Goal: Find specific fact: Find specific fact

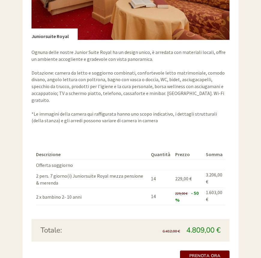
scroll to position [581, 0]
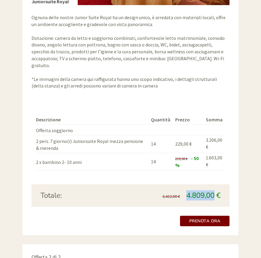
drag, startPoint x: 187, startPoint y: 181, endPoint x: 214, endPoint y: 181, distance: 26.7
click at [214, 191] on span "4.809,00 €" at bounding box center [203, 196] width 34 height 10
copy span "4.809,00"
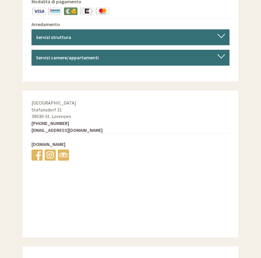
scroll to position [2311, 0]
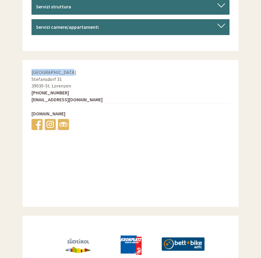
drag, startPoint x: 32, startPoint y: 38, endPoint x: 70, endPoint y: 37, distance: 38.1
click at [70, 60] on div "Hotel Mühlgarten Stefansdorf 31 39030 - St. Lorenzen +39 0474 548330 hotel@mueh…" at bounding box center [130, 100] width 216 height 81
copy span "[GEOGRAPHIC_DATA]"
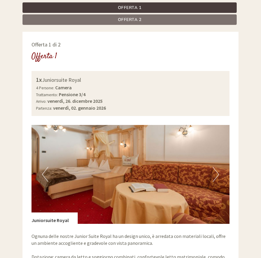
scroll to position [353, 0]
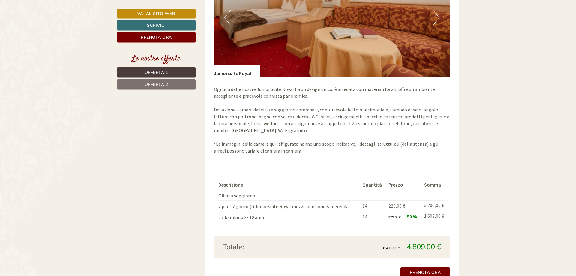
scroll to position [581, 0]
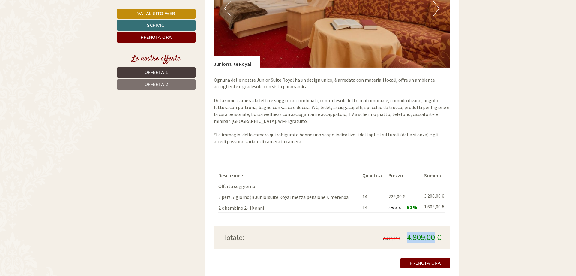
drag, startPoint x: 406, startPoint y: 231, endPoint x: 434, endPoint y: 232, distance: 27.9
click at [434, 232] on span "4.809,00 €" at bounding box center [424, 237] width 34 height 10
copy span "4.809,00"
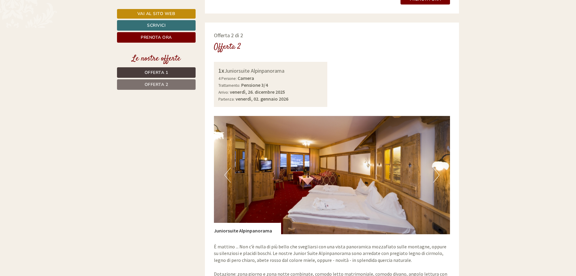
scroll to position [857, 0]
